Goal: Task Accomplishment & Management: Complete application form

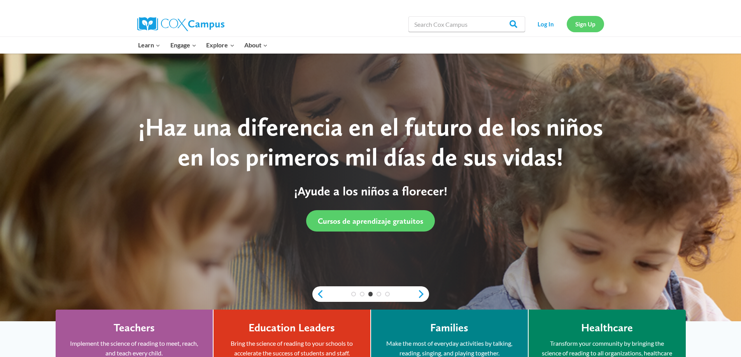
click at [581, 18] on div "Log In Sign Up" at bounding box center [566, 24] width 75 height 25
click at [583, 24] on link "Sign Up" at bounding box center [585, 24] width 37 height 16
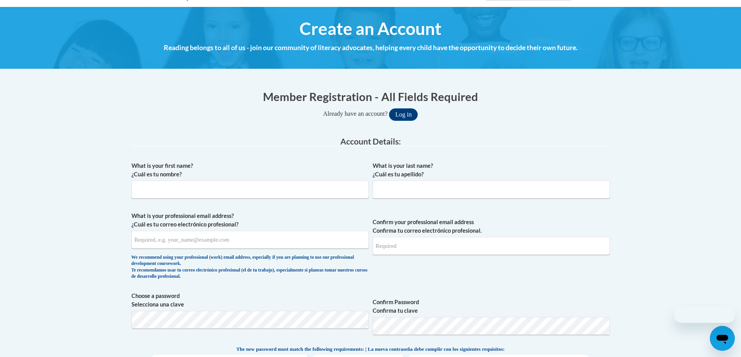
scroll to position [78, 0]
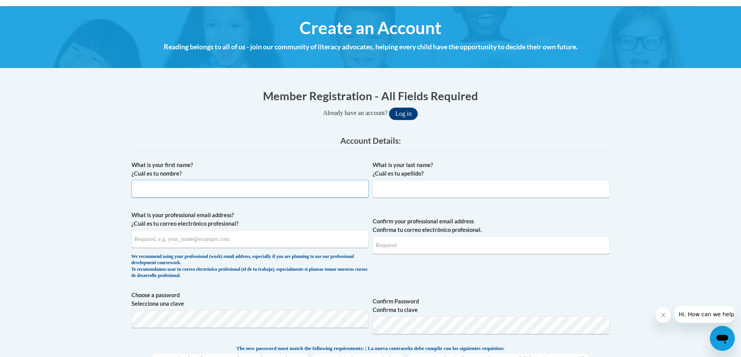
click at [257, 192] on input "What is your first name? ¿Cuál es tu nombre?" at bounding box center [249, 189] width 237 height 18
type input "Jolene"
type input "McMahon"
type input "jolene.mcmahon@trschools.k12.wi.us"
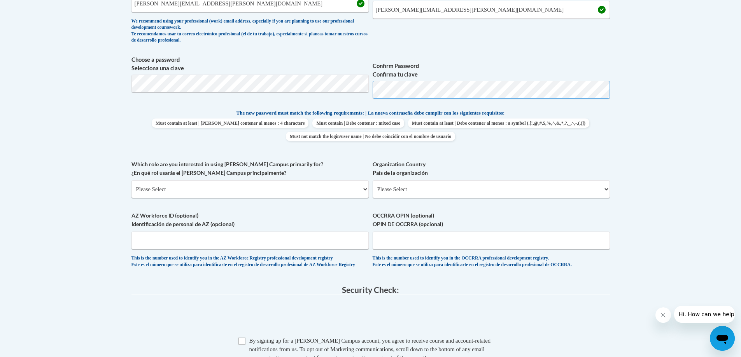
scroll to position [389, 0]
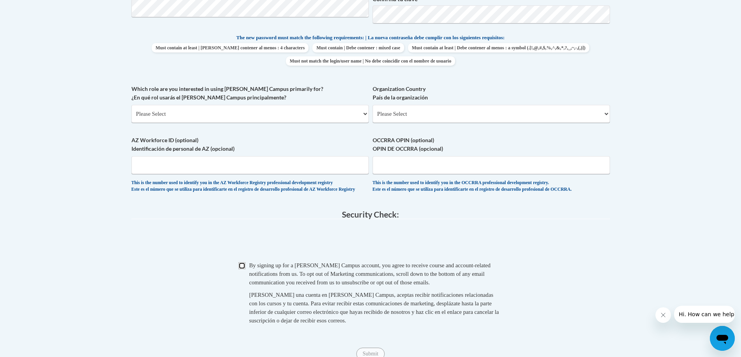
click at [241, 270] on input "Checkbox" at bounding box center [241, 266] width 7 height 7
checkbox input "true"
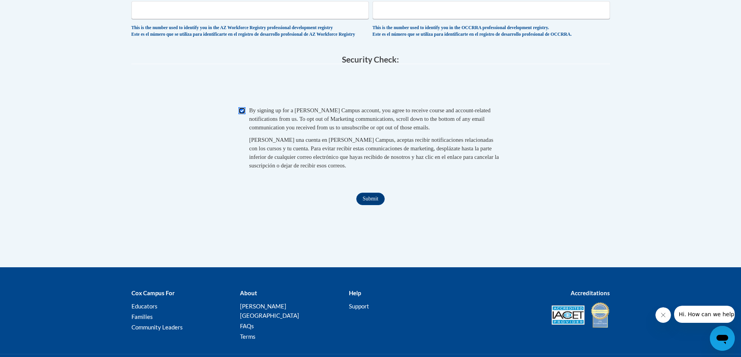
scroll to position [544, 0]
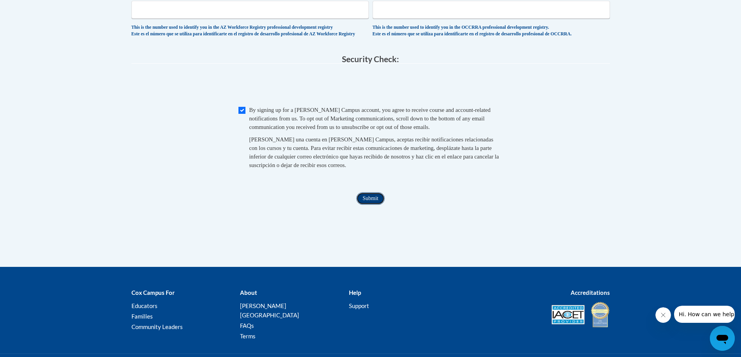
click at [371, 205] on input "Submit" at bounding box center [370, 199] width 28 height 12
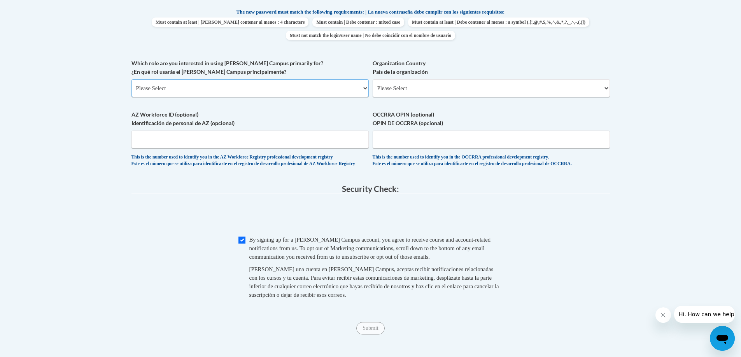
scroll to position [338, 0]
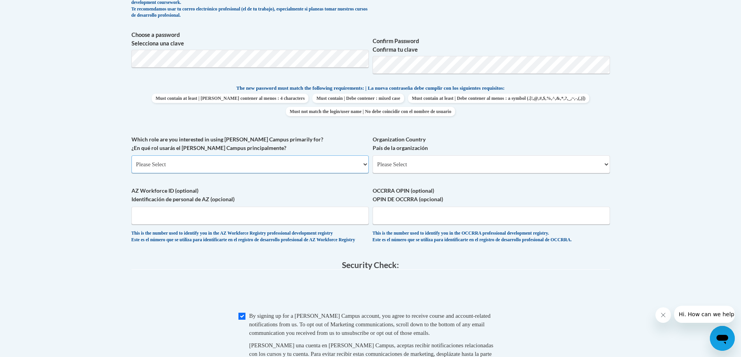
click at [356, 165] on select "Please Select College/University | Colegio/Universidad Community/Nonprofit Part…" at bounding box center [249, 165] width 237 height 18
select select "fbf2d438-af2f-41f8-98f1-81c410e29de3"
click at [131, 156] on select "Please Select College/University | Colegio/Universidad Community/Nonprofit Part…" at bounding box center [249, 165] width 237 height 18
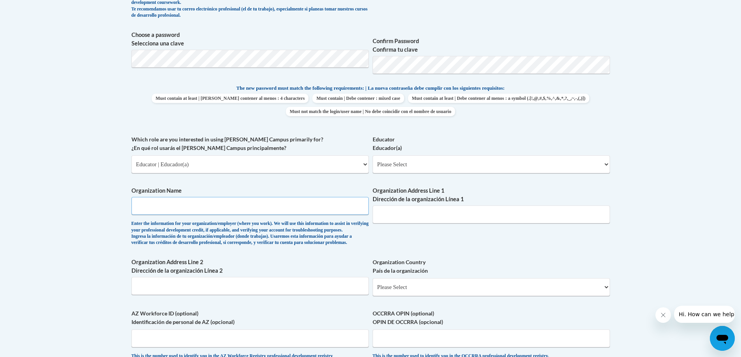
click at [308, 207] on input "Organization Name" at bounding box center [249, 206] width 237 height 18
type input "Two Rivers School District"
click at [410, 218] on input "Organization Address Line 1 Dirección de la organización Línea 1" at bounding box center [491, 215] width 237 height 18
click at [225, 208] on input "Two Rivers School District" at bounding box center [249, 206] width 237 height 18
type input "4521 Lincoln Ave"
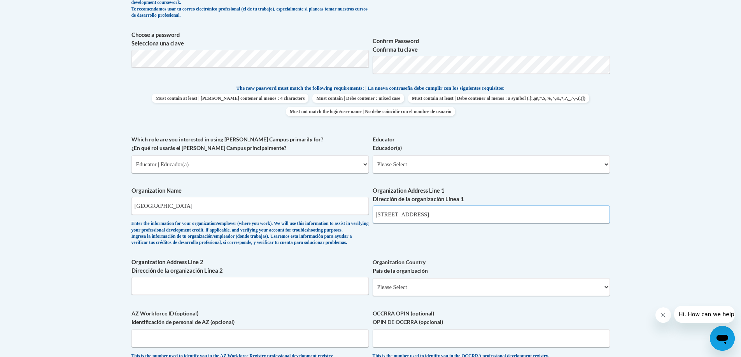
type input "Two Rivers"
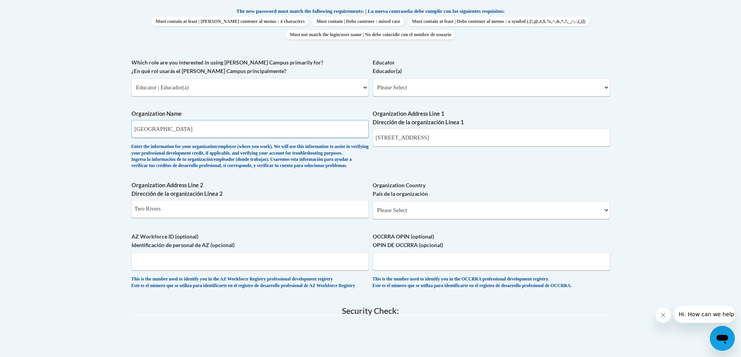
scroll to position [416, 0]
click at [460, 219] on select "Please Select United States | Estados Unidos Outside of the United States | Fue…" at bounding box center [491, 210] width 237 height 18
select select "ad49bcad-a171-4b2e-b99c-48b446064914"
click at [373, 213] on select "Please Select United States | Estados Unidos Outside of the United States | Fue…" at bounding box center [491, 210] width 237 height 18
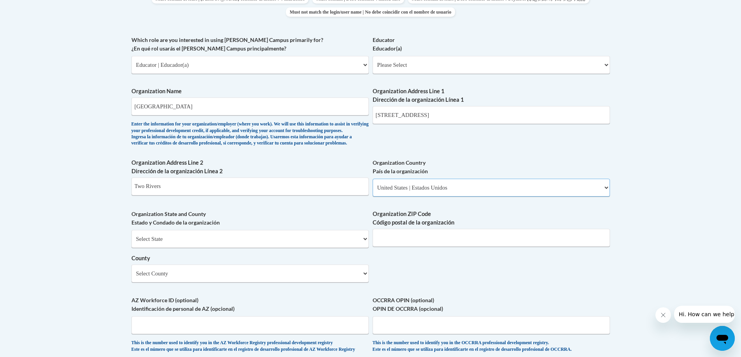
scroll to position [455, 0]
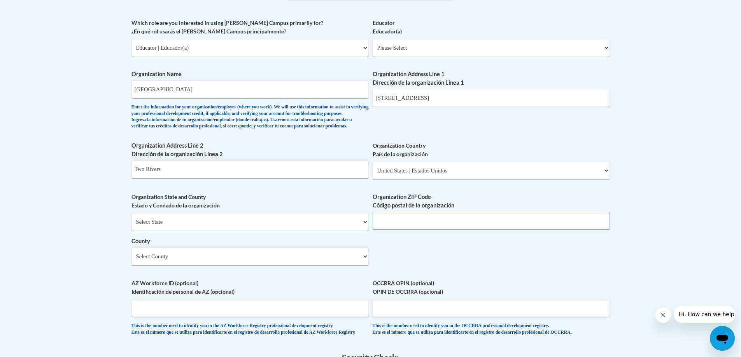
click at [418, 230] on input "Organization ZIP Code Código postal de la organización" at bounding box center [491, 221] width 237 height 18
type input "54241"
click at [281, 266] on select "Select County Adams Ashland Barron Bayfield Brown Buffalo Burnett Calumet Chipp…" at bounding box center [249, 257] width 237 height 18
select select "Manitowoc"
click at [131, 261] on select "Select County Adams Ashland Barron Bayfield Brown Buffalo Burnett Calumet Chipp…" at bounding box center [249, 257] width 237 height 18
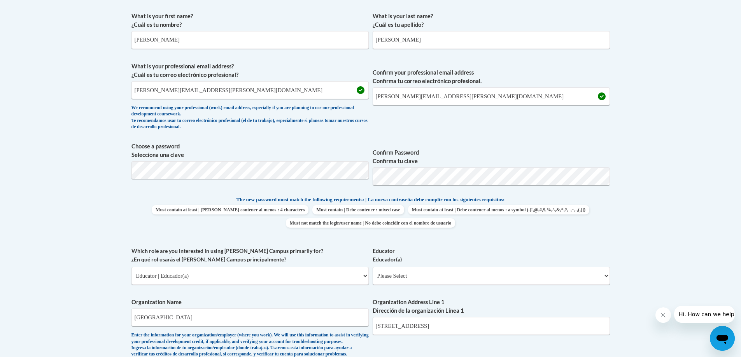
scroll to position [222, 0]
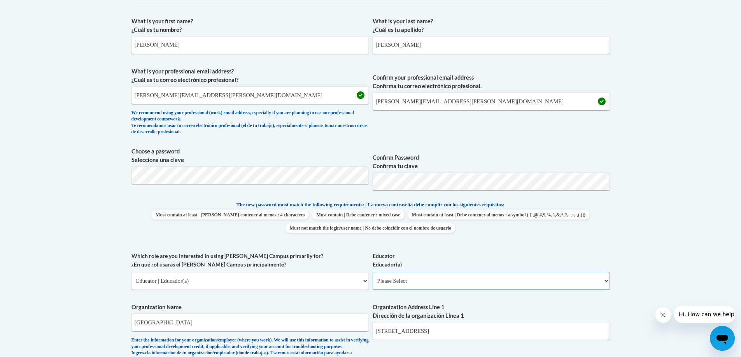
click at [506, 282] on select "Please Select Early Learning/Daycare Teacher/Family Home Care Provider | Maestr…" at bounding box center [491, 281] width 237 height 18
select select "8e40623d-54d0-45cd-9f92-5df65cd3f8cf"
click at [373, 272] on select "Please Select Early Learning/Daycare Teacher/Family Home Care Provider | Maestr…" at bounding box center [491, 281] width 237 height 18
select select "null"
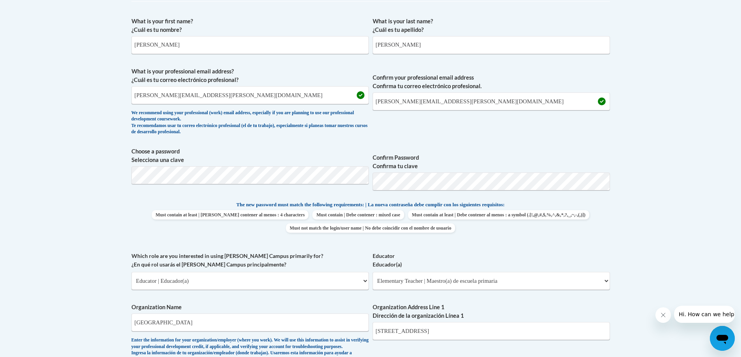
scroll to position [684, 0]
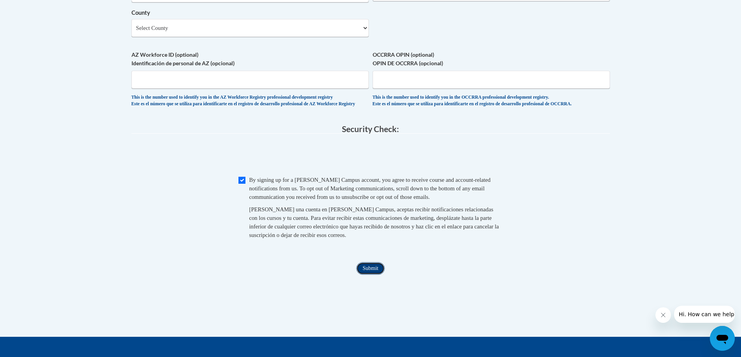
click at [370, 275] on input "Submit" at bounding box center [370, 269] width 28 height 12
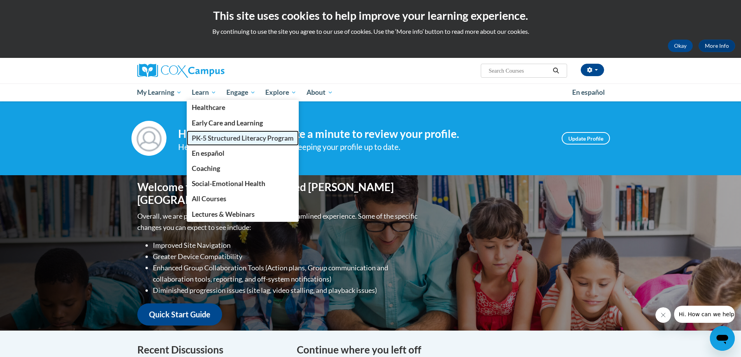
click at [210, 137] on span "PK-5 Structured Literacy Program" at bounding box center [243, 138] width 102 height 8
click at [206, 136] on span "PK-5 Structured Literacy Program" at bounding box center [243, 138] width 102 height 8
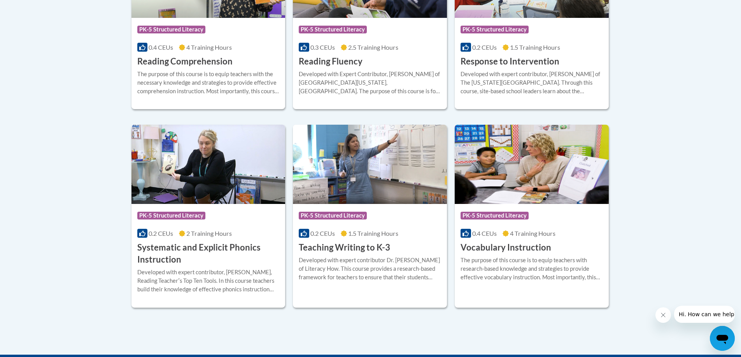
scroll to position [544, 0]
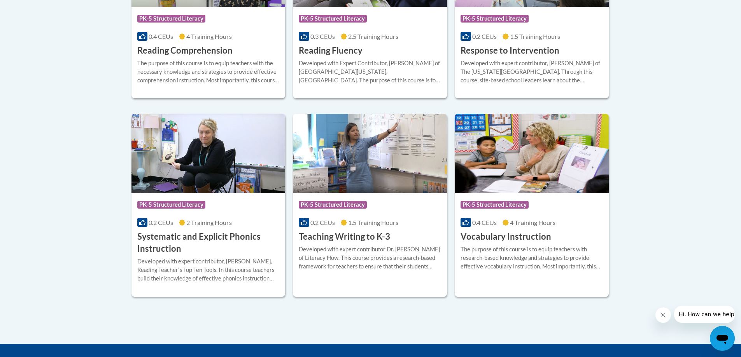
scroll to position [894, 0]
